Goal: Information Seeking & Learning: Learn about a topic

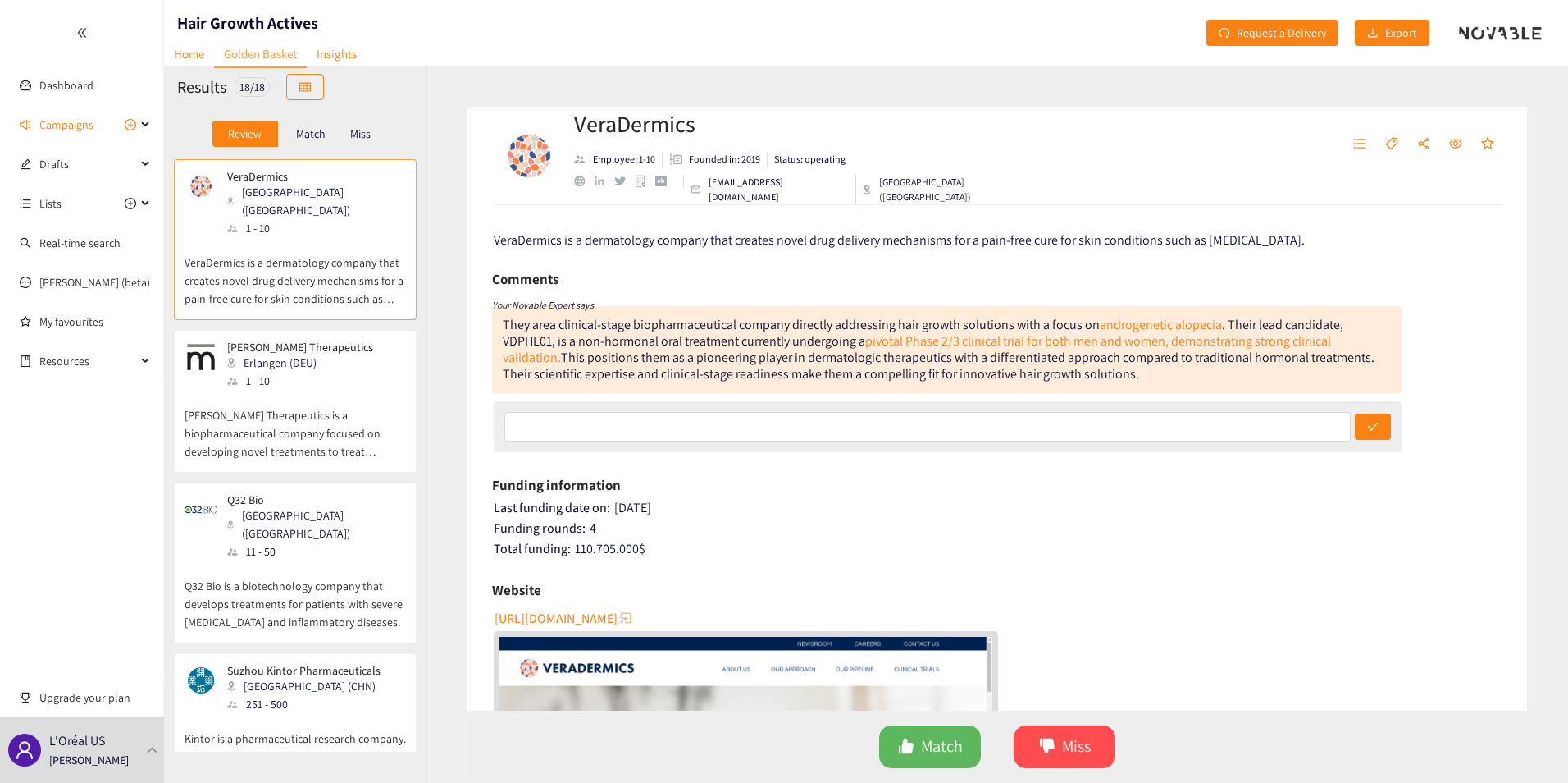
click at [618, 617] on span "[URL][DOMAIN_NAME]" at bounding box center [556, 618] width 123 height 20
click at [359, 390] on p "[PERSON_NAME] Therapeutics is a biopharmaceutical company focused on developing…" at bounding box center [295, 425] width 221 height 70
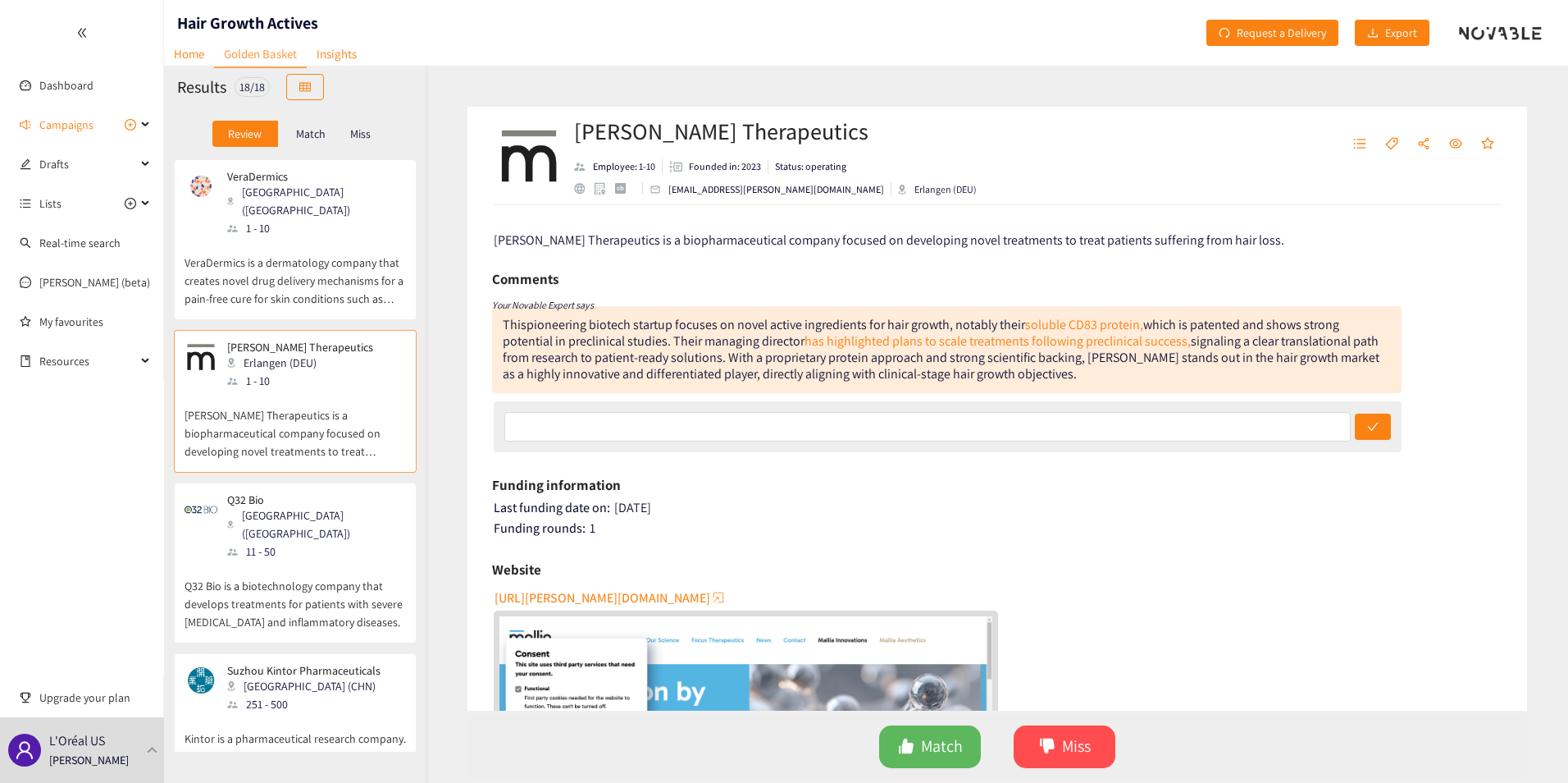
click at [288, 354] on div "Erlangen (DEU)" at bounding box center [305, 363] width 156 height 18
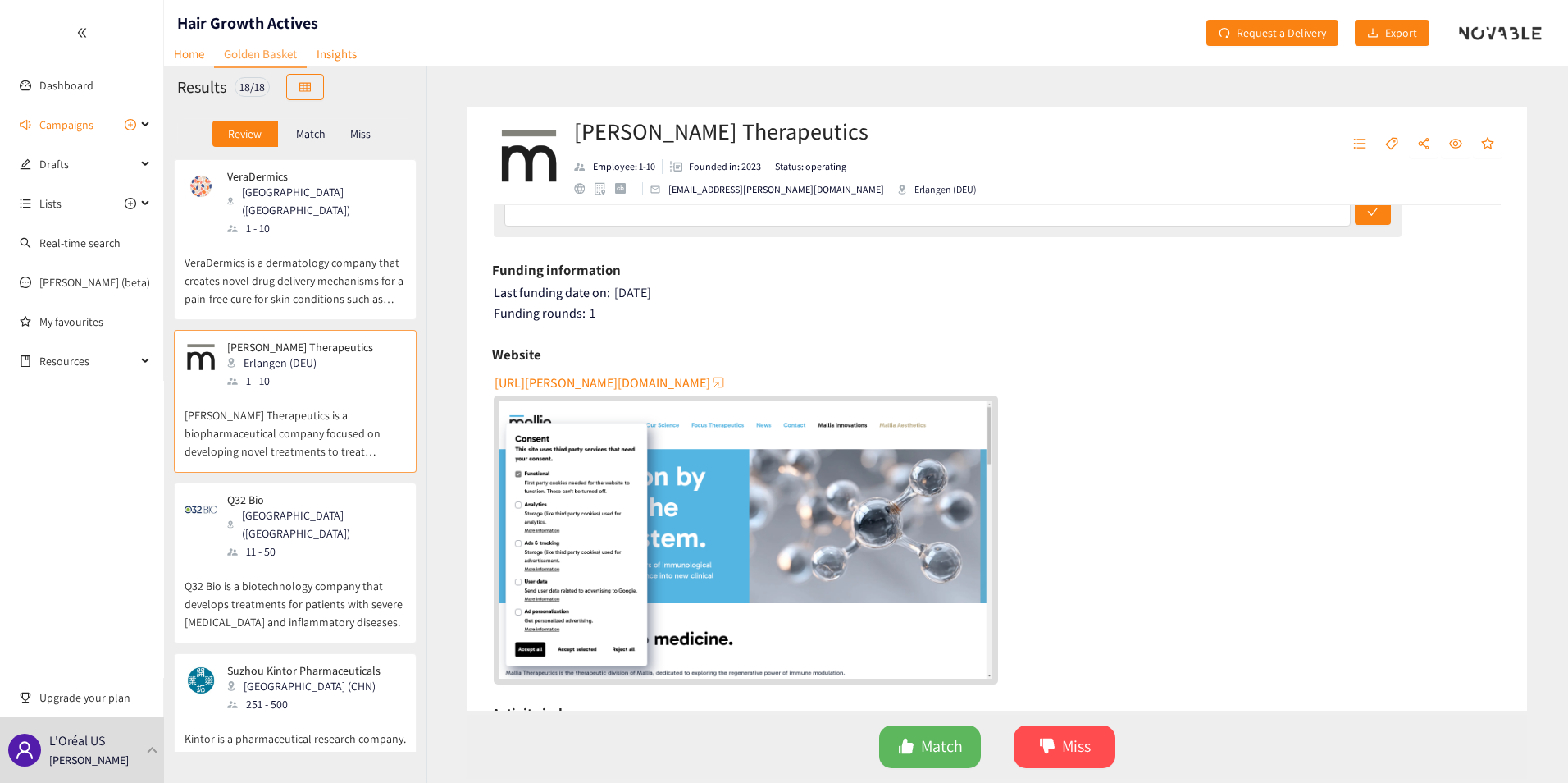
scroll to position [246, 0]
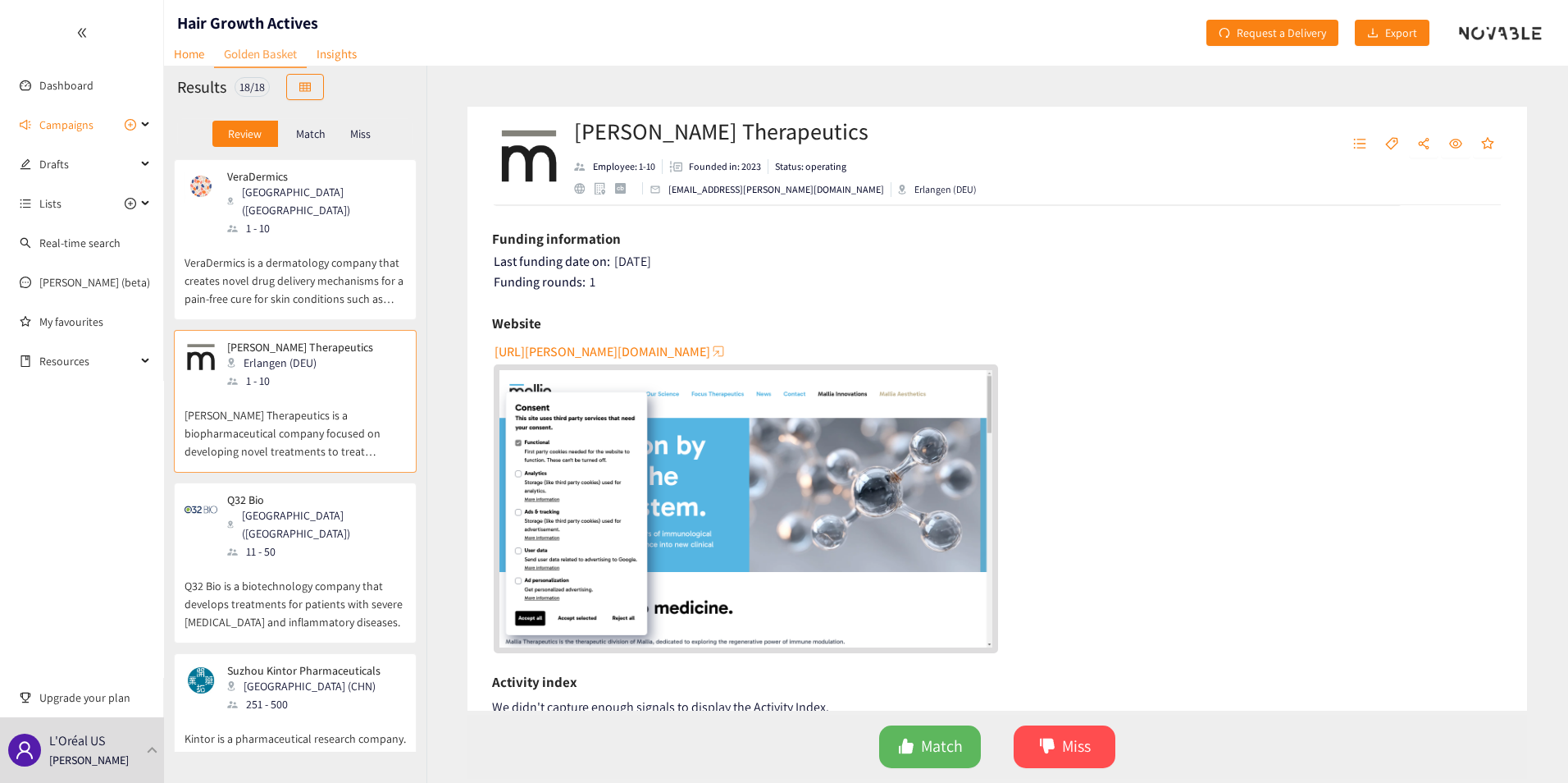
click at [585, 351] on span "[URL][PERSON_NAME][DOMAIN_NAME]" at bounding box center [603, 351] width 216 height 20
click at [266, 542] on div "11 - 50" at bounding box center [316, 551] width 177 height 18
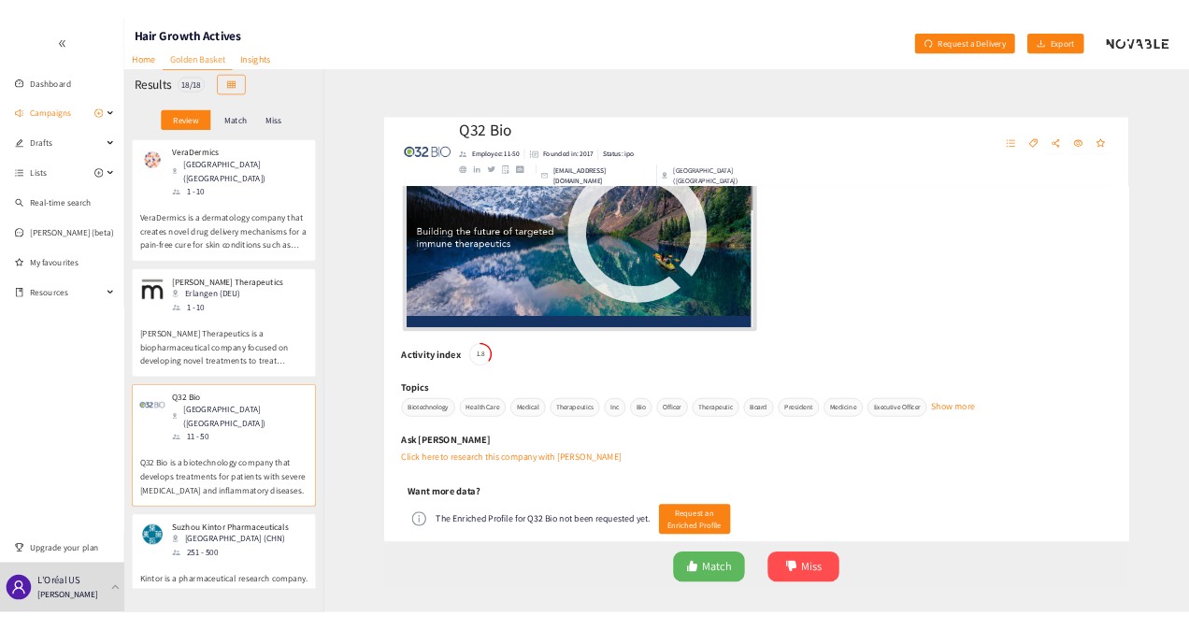
scroll to position [659, 0]
